Goal: Navigation & Orientation: Find specific page/section

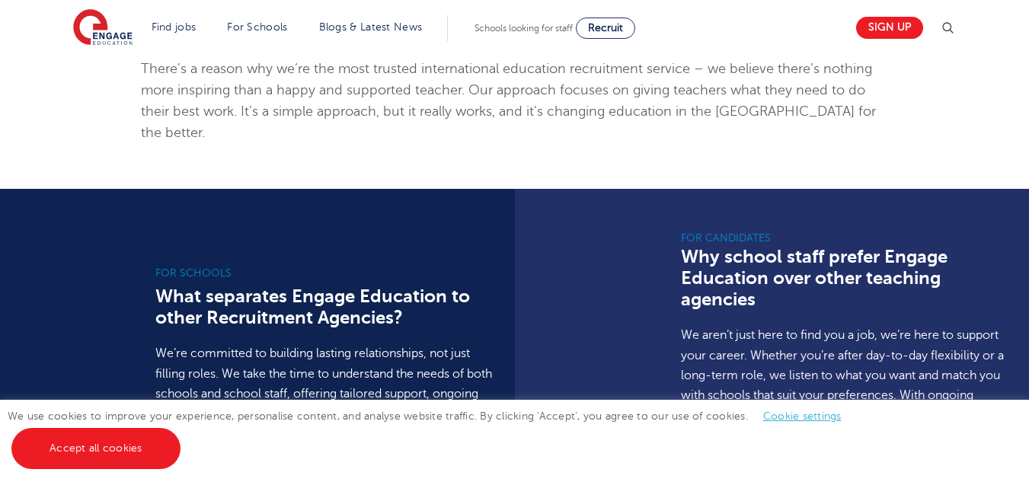
scroll to position [914, 0]
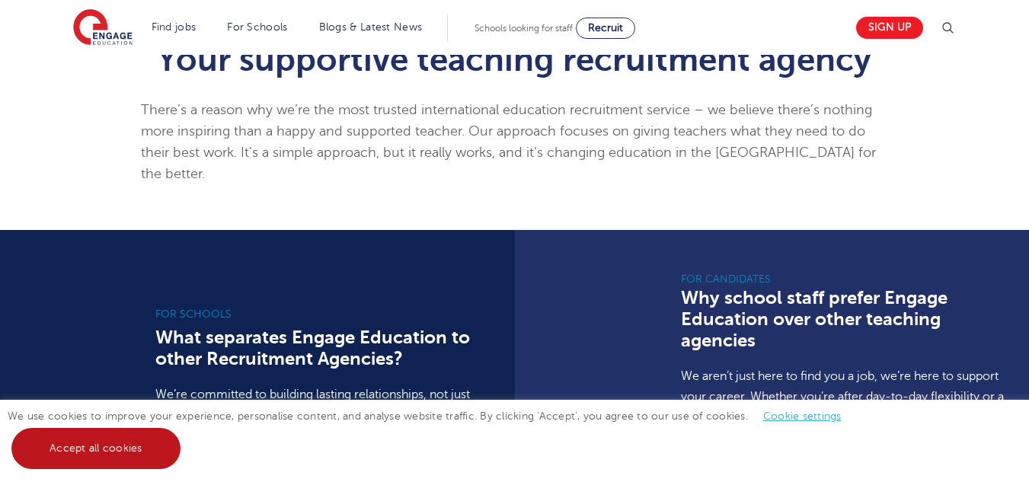
click at [91, 451] on link "Accept all cookies" at bounding box center [95, 448] width 169 height 41
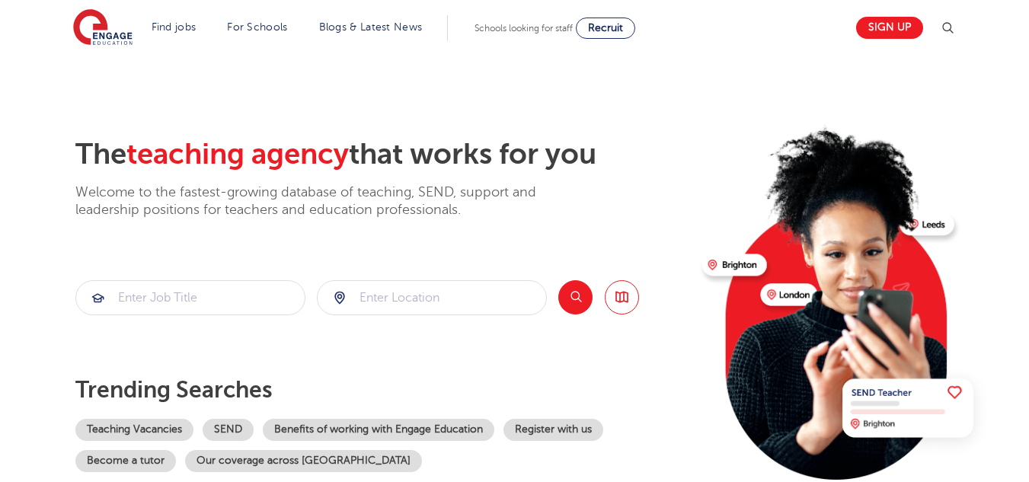
scroll to position [0, 0]
